Goal: Navigation & Orientation: Find specific page/section

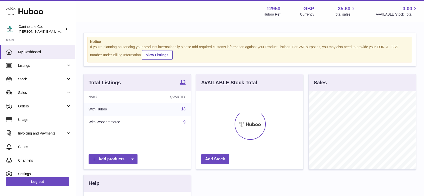
scroll to position [78, 107]
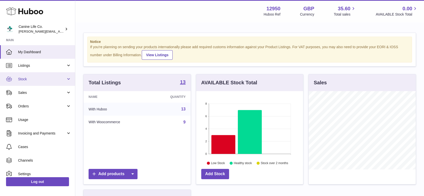
click at [41, 77] on span "Stock" at bounding box center [42, 79] width 48 height 5
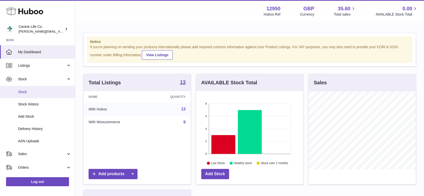
click at [34, 93] on span "Stock" at bounding box center [44, 92] width 53 height 5
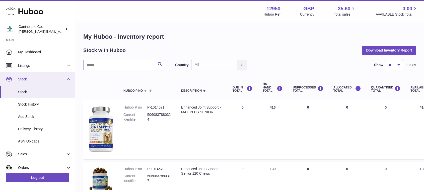
click at [33, 82] on link "Stock" at bounding box center [37, 79] width 75 height 14
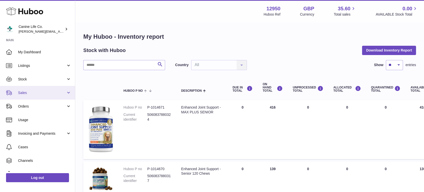
click at [32, 93] on span "Sales" at bounding box center [42, 92] width 48 height 5
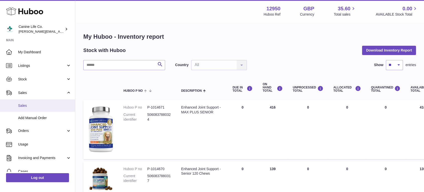
click at [34, 107] on span "Sales" at bounding box center [44, 105] width 53 height 5
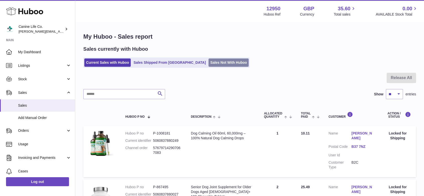
click at [208, 62] on link "Sales Not With Huboo" at bounding box center [228, 62] width 40 height 8
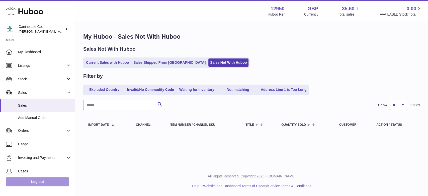
click at [39, 183] on link "Log out" at bounding box center [37, 181] width 63 height 9
